Goal: Task Accomplishment & Management: Manage account settings

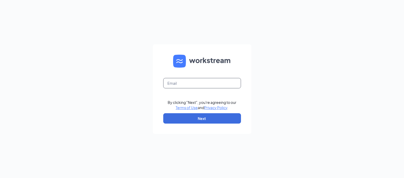
click at [184, 87] on input "text" at bounding box center [202, 83] width 78 height 10
type input "[EMAIL_ADDRESS][DOMAIN_NAME]"
click at [212, 117] on button "Next" at bounding box center [202, 118] width 78 height 10
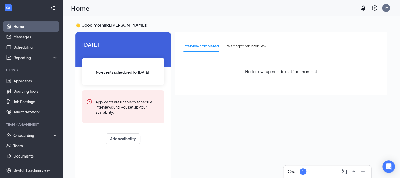
click at [213, 47] on div "Interview completed" at bounding box center [201, 46] width 36 height 6
drag, startPoint x: 253, startPoint y: 46, endPoint x: 250, endPoint y: 46, distance: 2.9
click at [253, 46] on div "Waiting for an interview" at bounding box center [246, 46] width 39 height 6
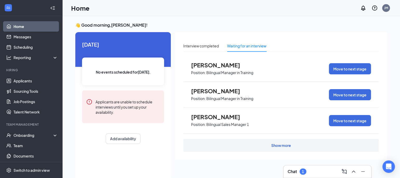
click at [223, 66] on span "Drake Avendano" at bounding box center [219, 65] width 57 height 7
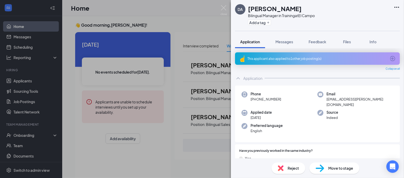
drag, startPoint x: 180, startPoint y: 18, endPoint x: 261, endPoint y: 12, distance: 81.6
click at [180, 18] on div "DA Drake Avendano Bilingual Manager in Training at El Campo Add a tag Applicati…" at bounding box center [202, 89] width 404 height 178
